Goal: Information Seeking & Learning: Check status

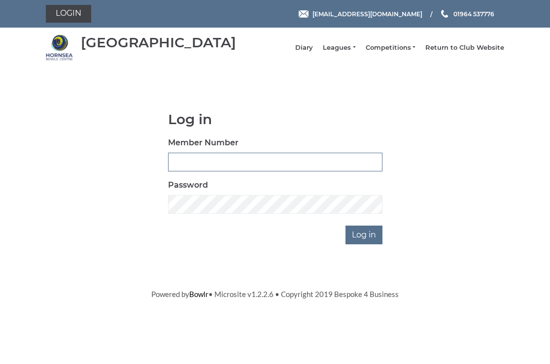
type input "0326"
click at [368, 242] on input "Log in" at bounding box center [364, 235] width 37 height 19
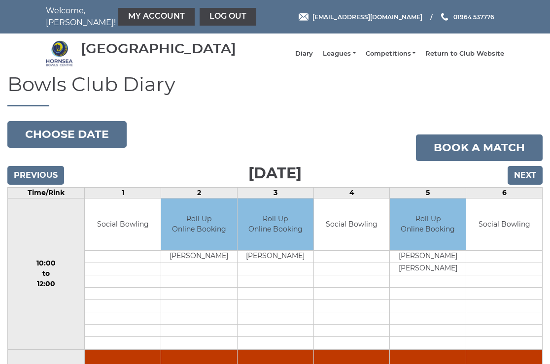
click at [527, 181] on input "Next" at bounding box center [525, 175] width 35 height 19
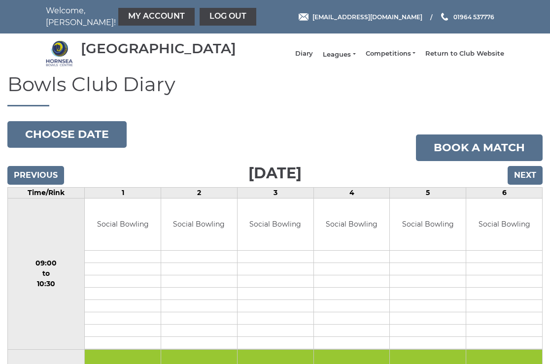
click at [347, 59] on link "Leagues" at bounding box center [339, 54] width 33 height 9
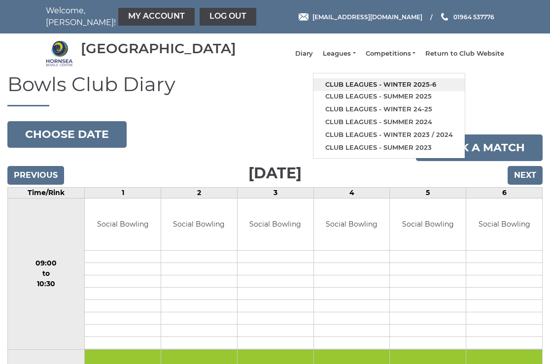
click at [376, 87] on link "Club leagues - Winter 2025-6" at bounding box center [389, 84] width 151 height 13
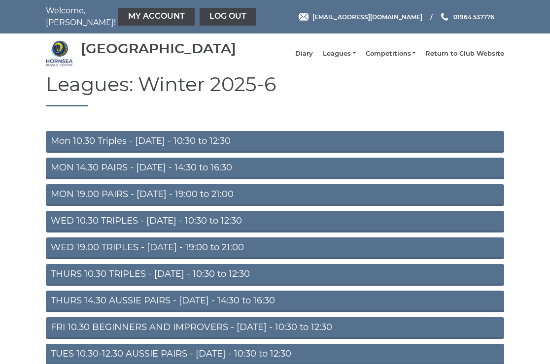
click at [156, 145] on link "Mon 10.30 Triples - Monday - 10:30 to 12:30" at bounding box center [275, 142] width 459 height 22
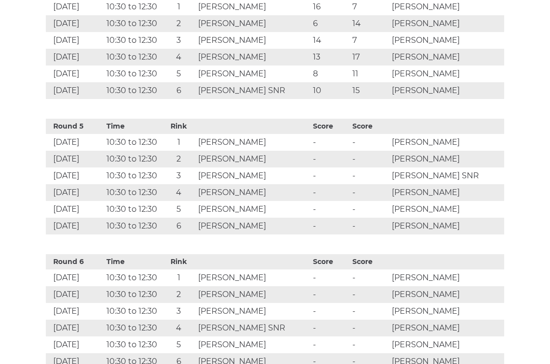
scroll to position [962, 0]
